Goal: Transaction & Acquisition: Purchase product/service

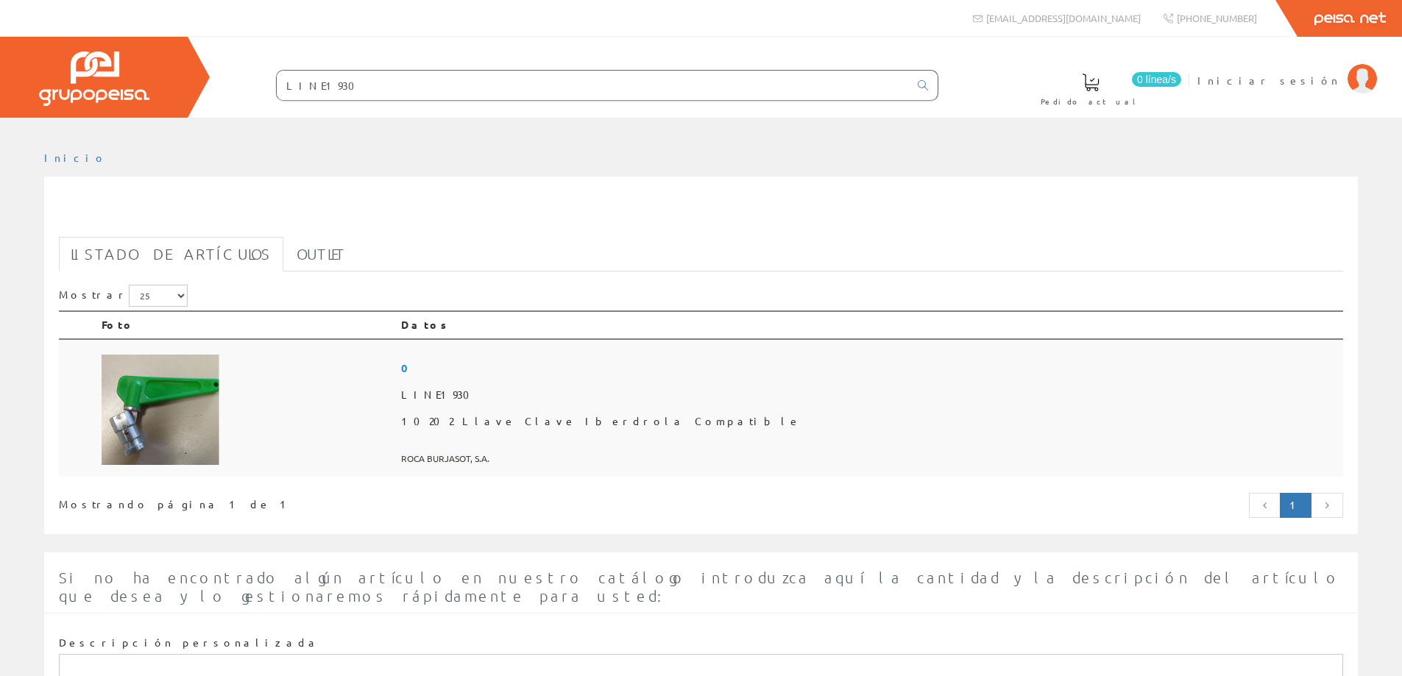
click at [134, 420] on img at bounding box center [161, 410] width 118 height 110
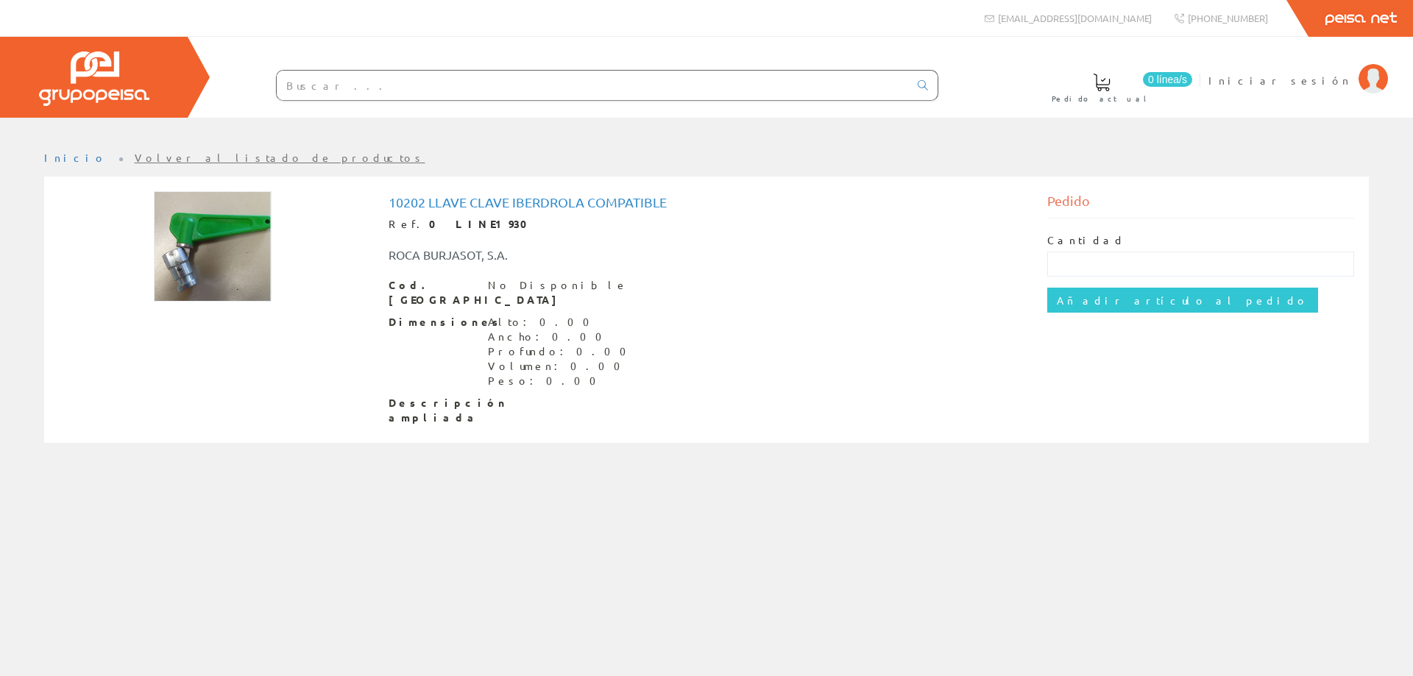
click at [210, 231] on img at bounding box center [213, 246] width 118 height 110
click at [209, 238] on img at bounding box center [213, 246] width 118 height 110
click at [198, 262] on img at bounding box center [213, 246] width 118 height 110
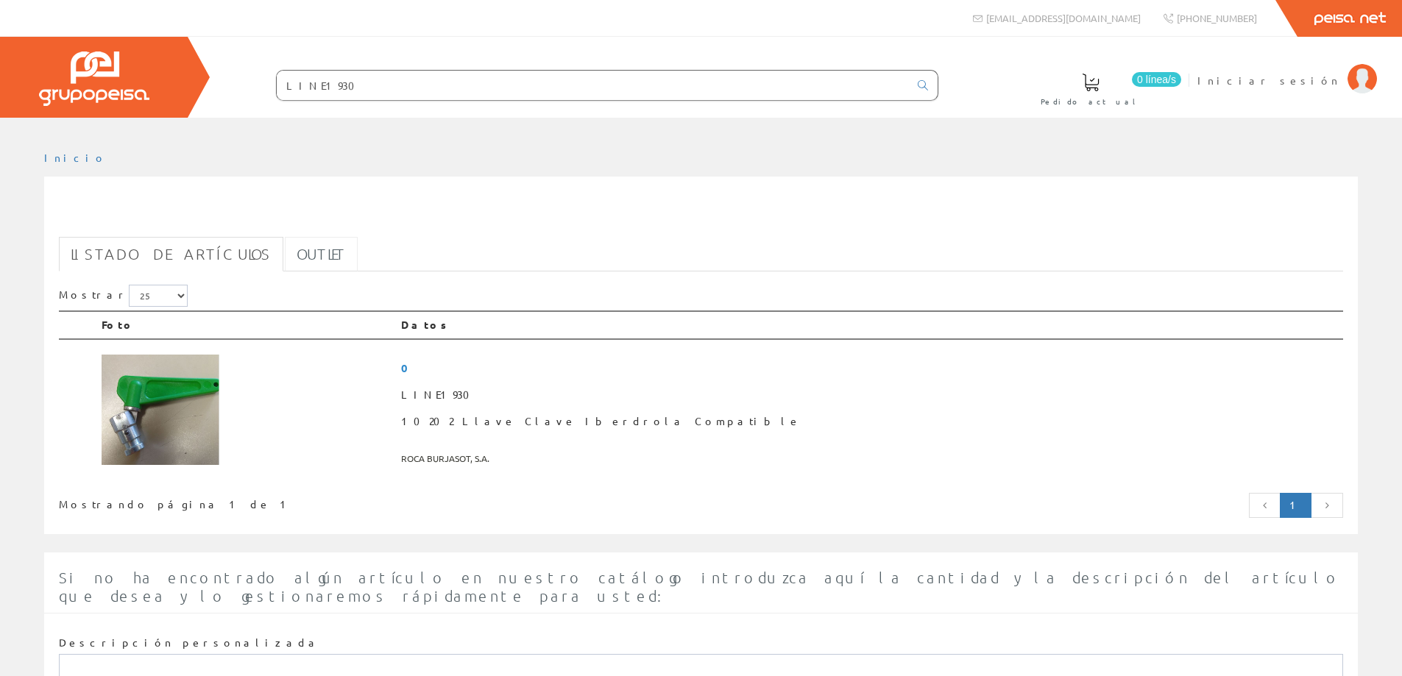
click at [285, 257] on link "Outlet" at bounding box center [321, 254] width 73 height 35
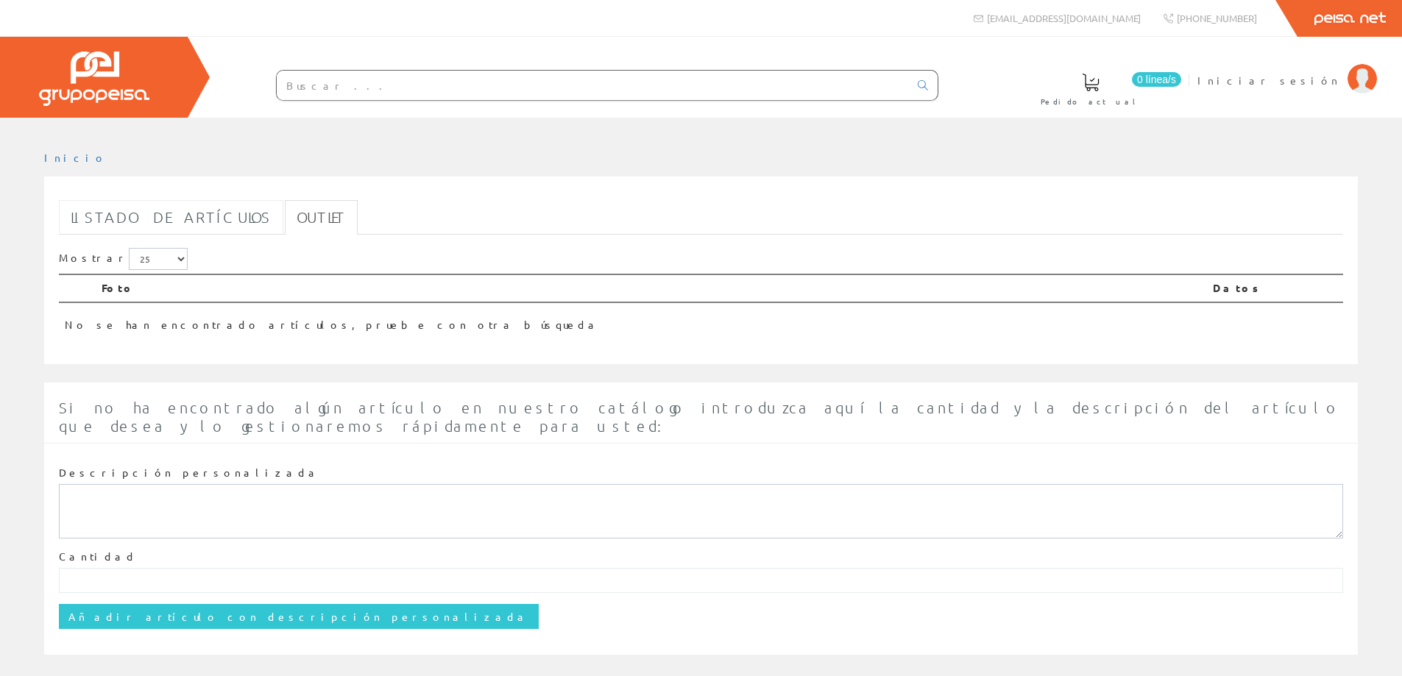
click at [148, 219] on link "Listado de artículos" at bounding box center [171, 217] width 224 height 35
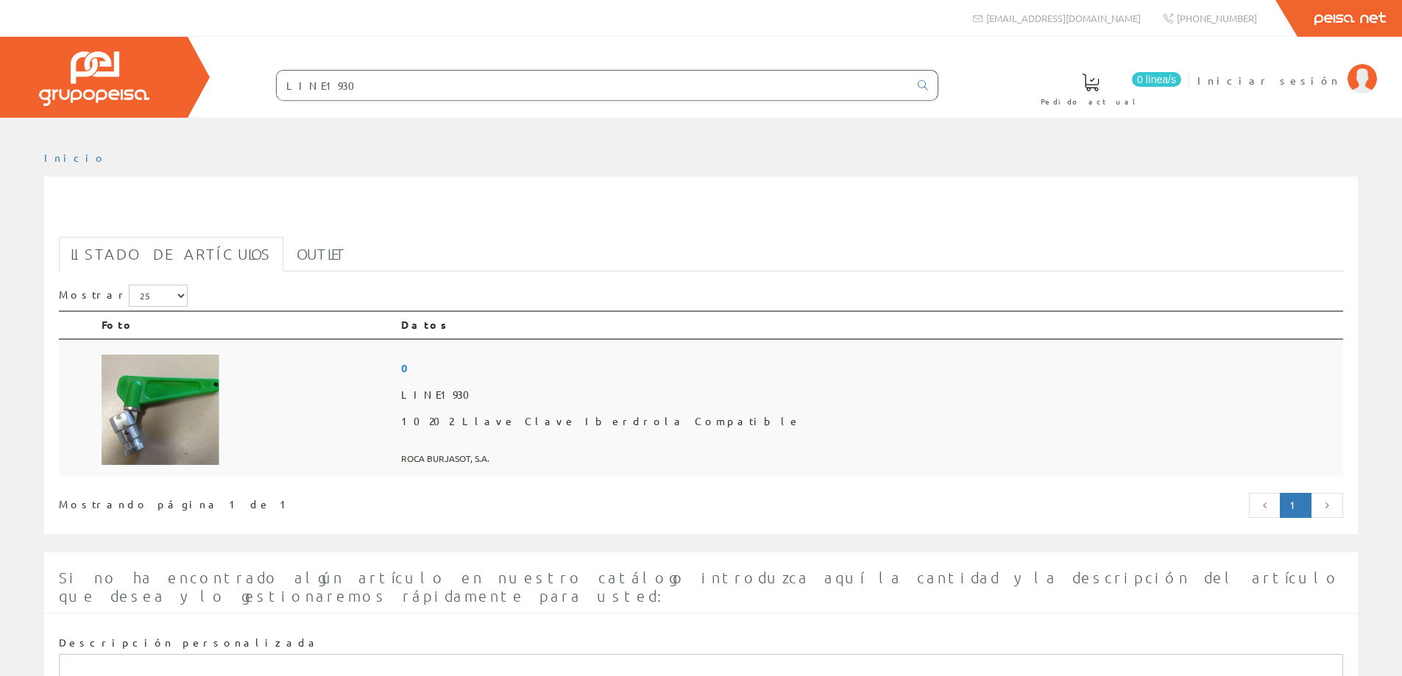
click at [146, 420] on img at bounding box center [161, 410] width 118 height 110
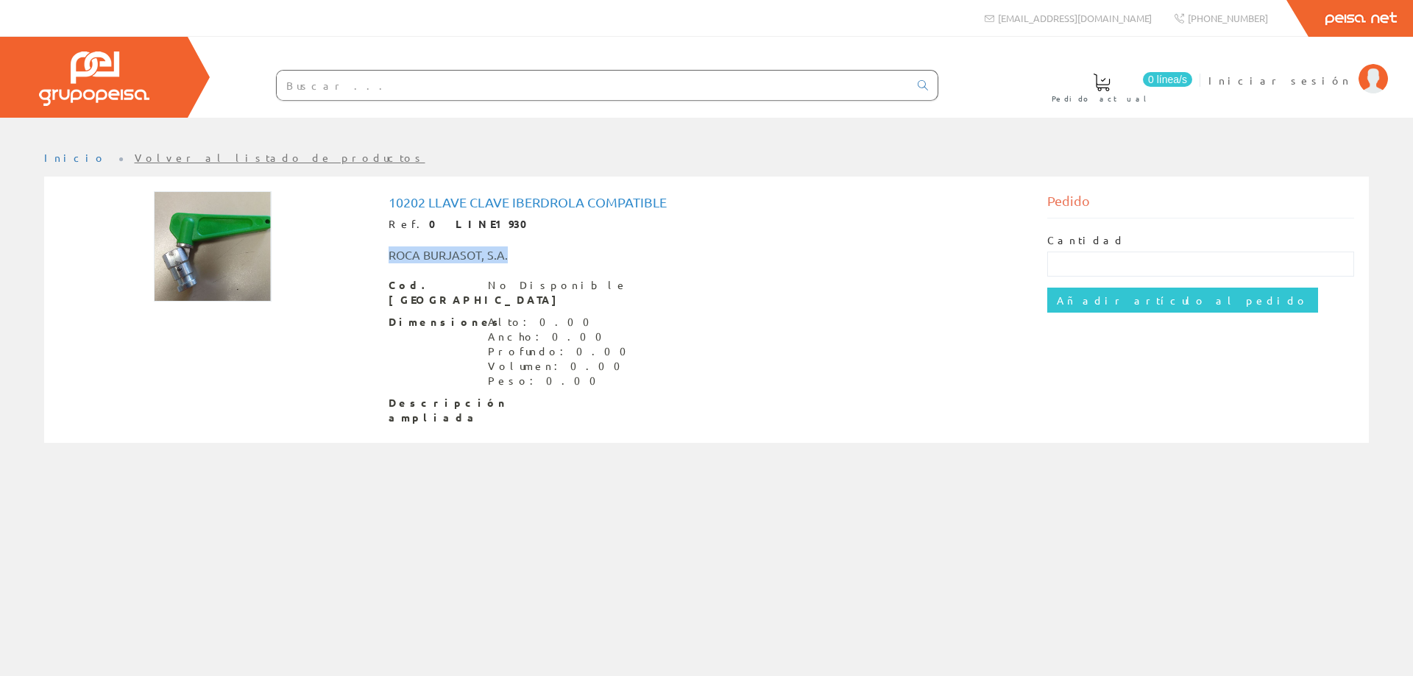
drag, startPoint x: 386, startPoint y: 254, endPoint x: 569, endPoint y: 247, distance: 182.7
click at [534, 247] on div "ROCA BURJASOT, S.A." at bounding box center [570, 255] width 384 height 17
click at [963, 269] on div "10202 Llave Clave Iberdrola Compatible Ref. 0 LINE1930 [GEOGRAPHIC_DATA], S.A. …" at bounding box center [707, 310] width 637 height 230
click at [1092, 263] on input "text" at bounding box center [1201, 264] width 308 height 25
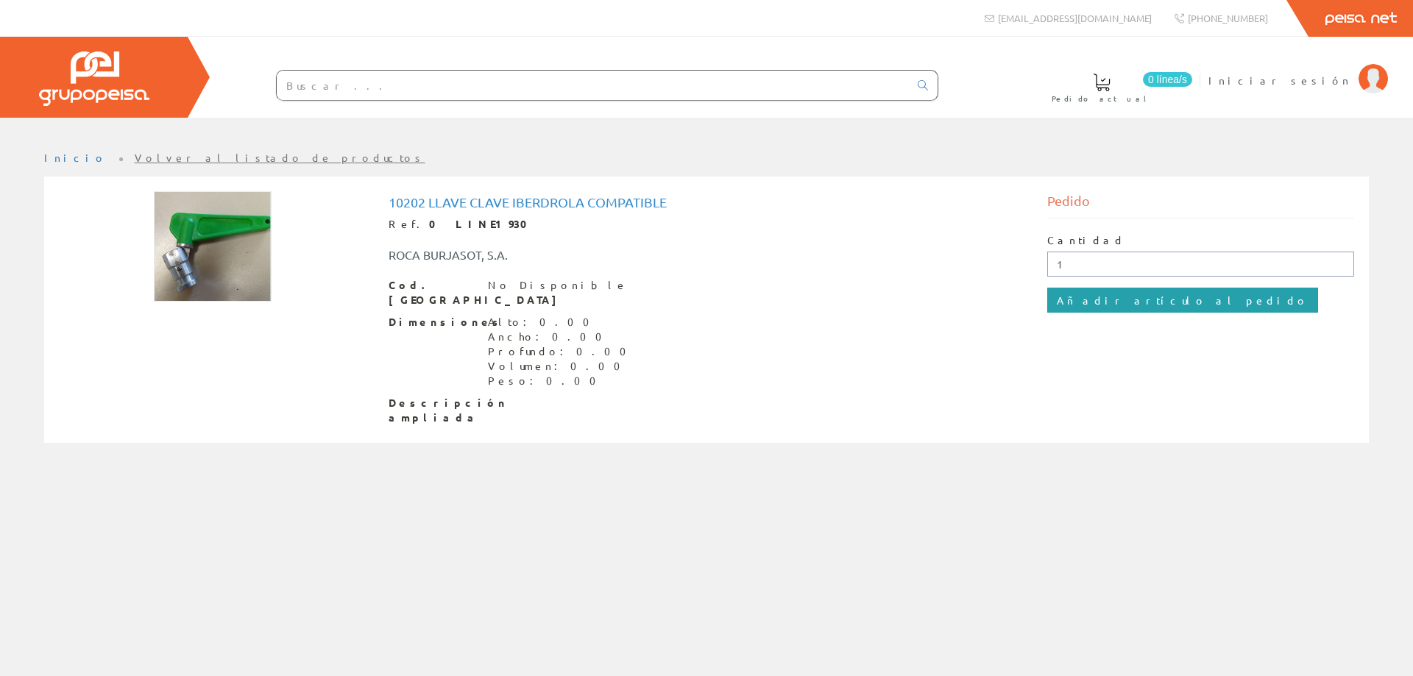
type input "1"
click at [1089, 305] on input "Añadir artículo al pedido" at bounding box center [1182, 300] width 271 height 25
